Goal: Transaction & Acquisition: Purchase product/service

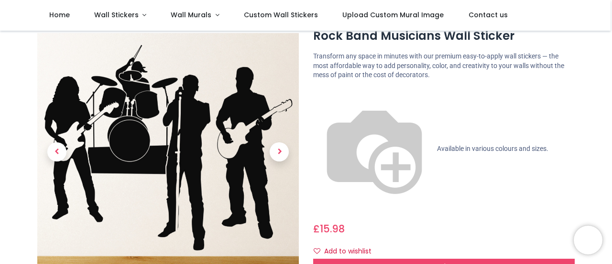
scroll to position [32, 0]
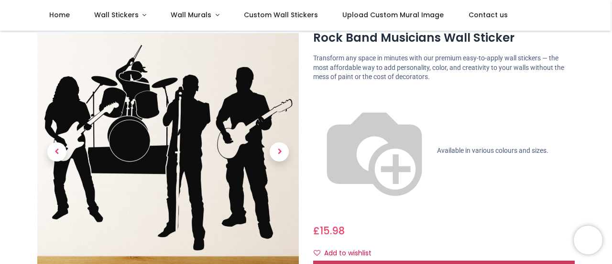
click at [449, 263] on span "Customise Now!" at bounding box center [444, 268] width 54 height 10
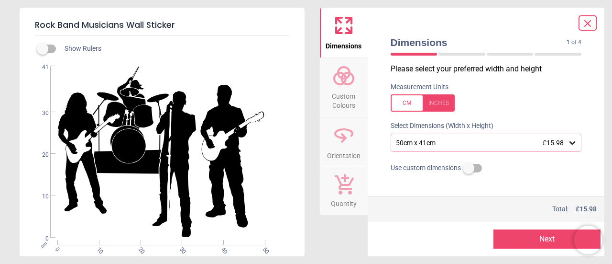
click at [569, 145] on icon at bounding box center [573, 143] width 10 height 10
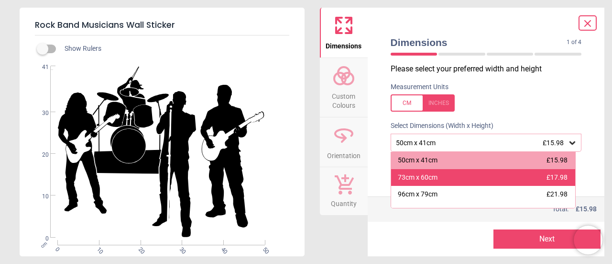
scroll to position [46, 0]
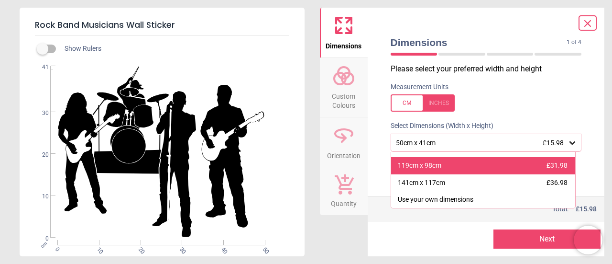
click at [472, 171] on div "119cm x 98cm £31.98" at bounding box center [483, 165] width 185 height 17
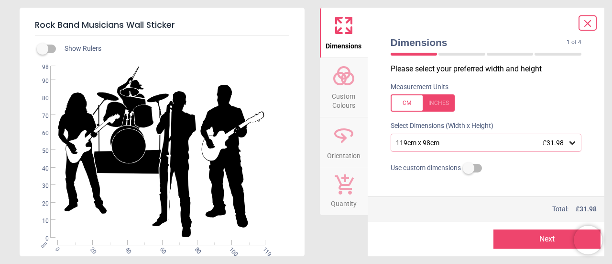
scroll to position [4, 0]
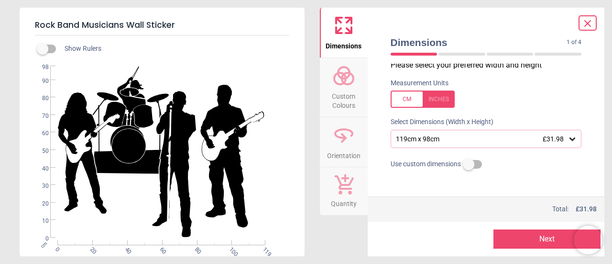
click at [532, 234] on button "Next" at bounding box center [547, 238] width 107 height 19
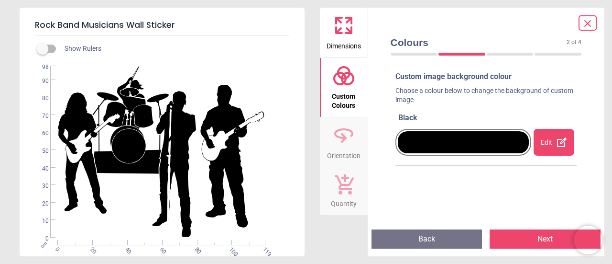
click at [536, 235] on button "Next" at bounding box center [545, 238] width 111 height 19
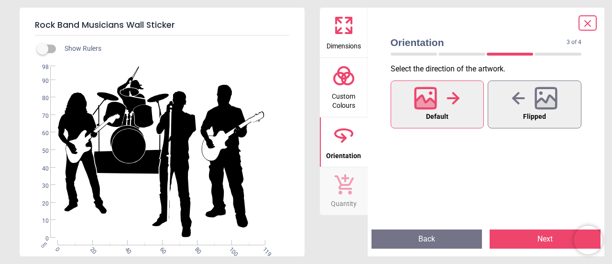
click at [536, 235] on button "Next" at bounding box center [545, 238] width 111 height 19
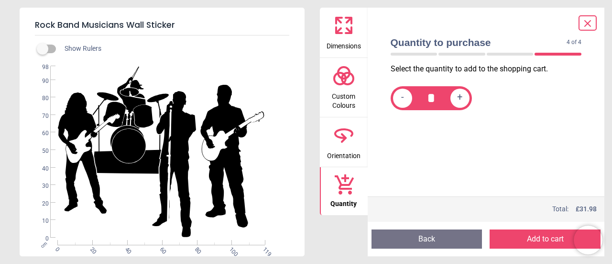
click at [536, 235] on button "Add to cart" at bounding box center [545, 238] width 111 height 19
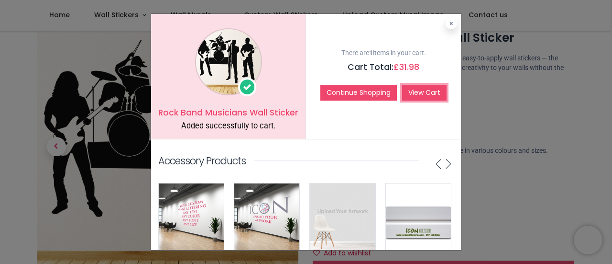
click at [428, 101] on link "View Cart" at bounding box center [424, 93] width 44 height 16
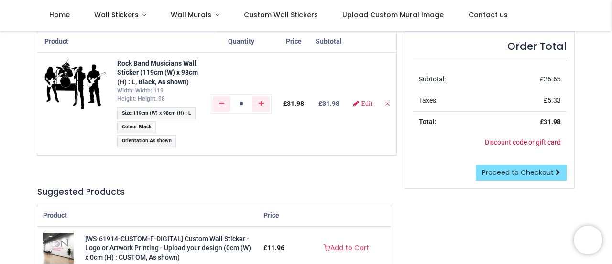
scroll to position [85, 0]
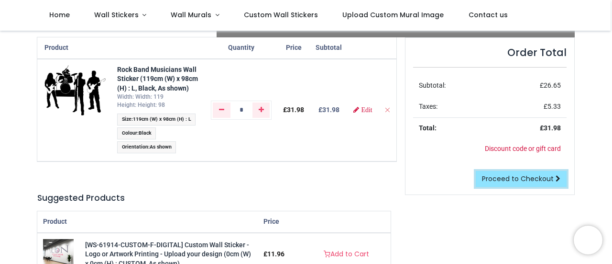
click at [524, 176] on span "Proceed to Checkout" at bounding box center [518, 179] width 72 height 10
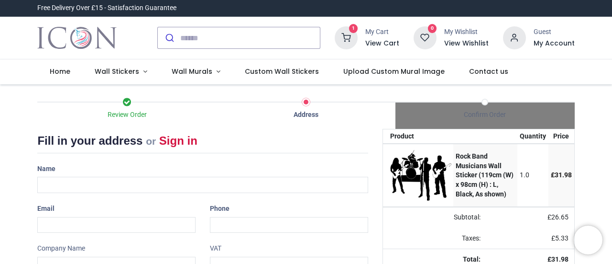
scroll to position [219, 0]
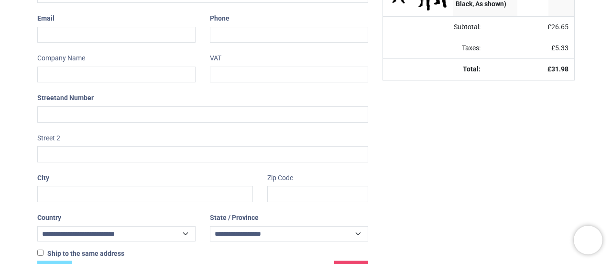
select select "***"
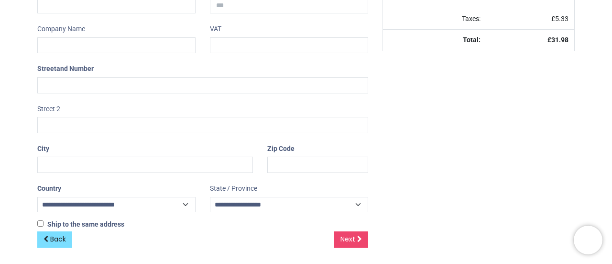
scroll to position [0, 0]
